Goal: Consume media (video, audio)

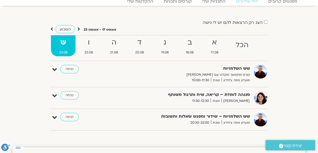
scroll to position [23, 0]
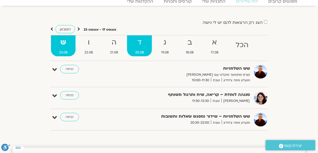
click at [137, 44] on strong "ד" at bounding box center [139, 43] width 25 height 12
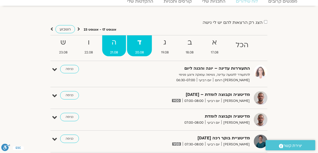
click at [113, 42] on strong "ה" at bounding box center [114, 43] width 24 height 12
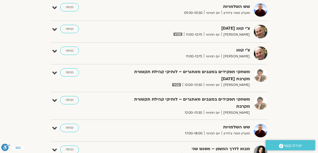
scroll to position [211, 0]
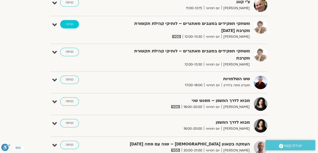
click at [70, 23] on link "כניסה" at bounding box center [69, 24] width 19 height 8
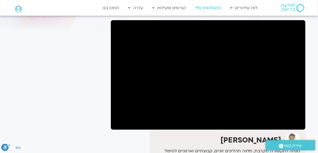
scroll to position [63, 0]
